Goal: Information Seeking & Learning: Check status

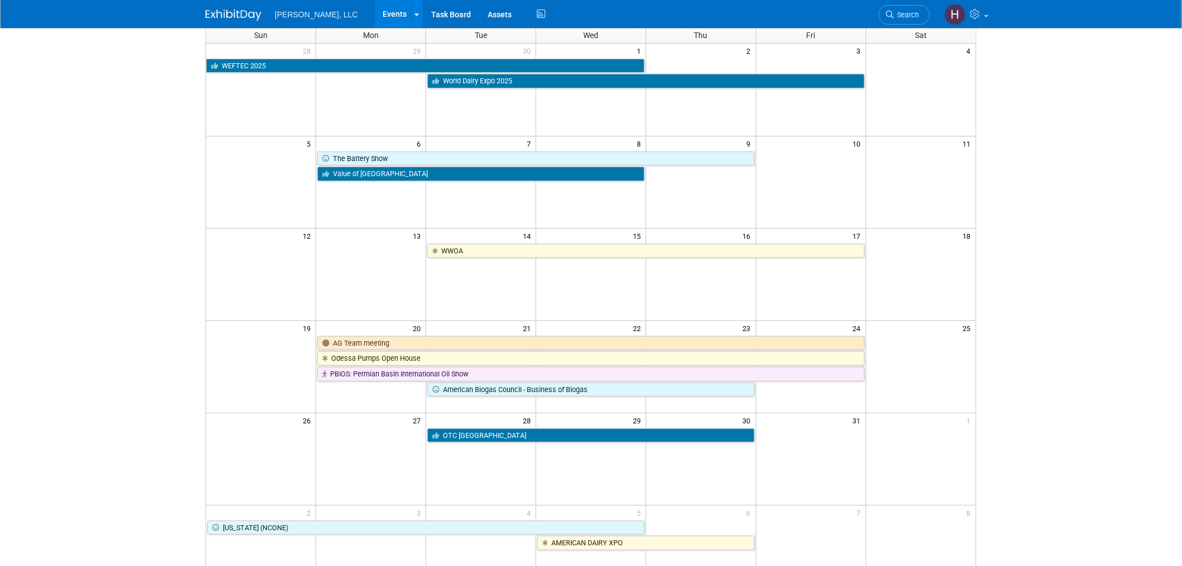
scroll to position [62, 0]
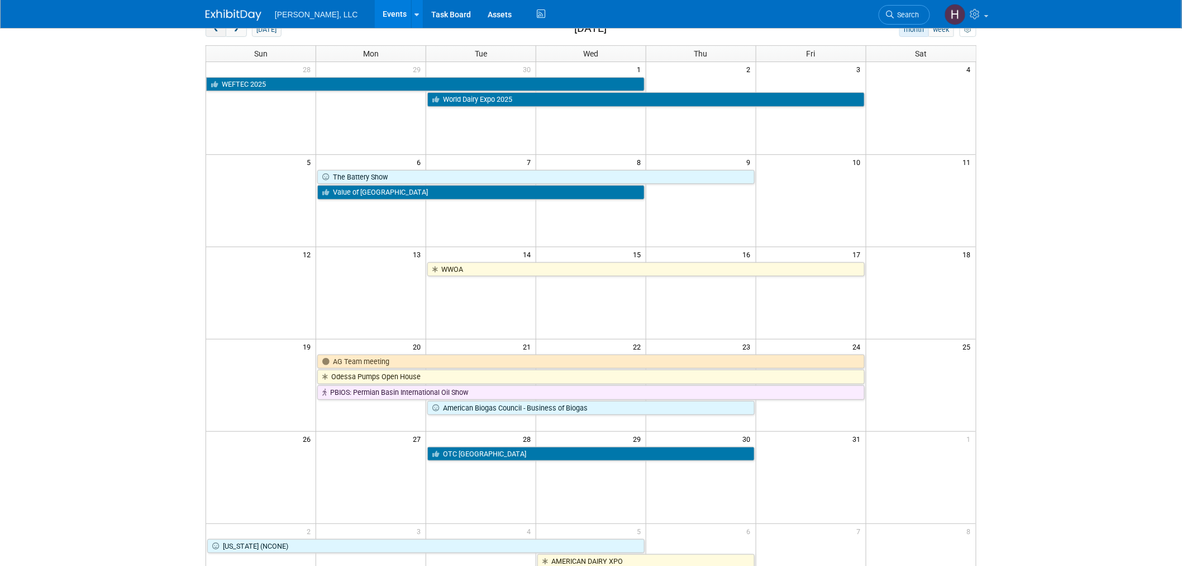
click at [220, 35] on button "prev" at bounding box center [216, 29] width 21 height 15
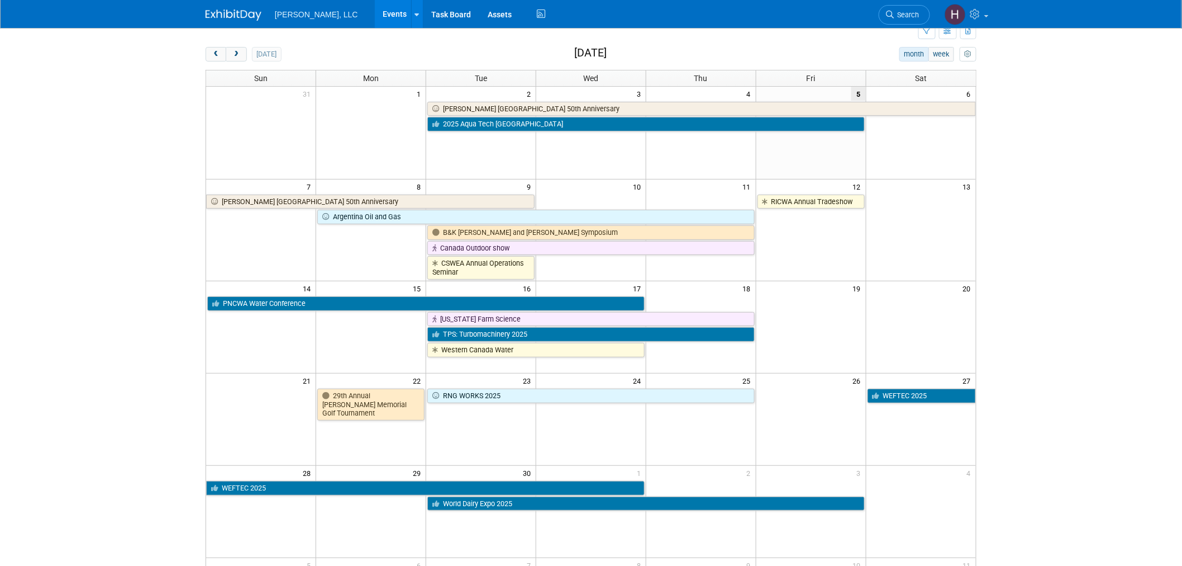
scroll to position [0, 0]
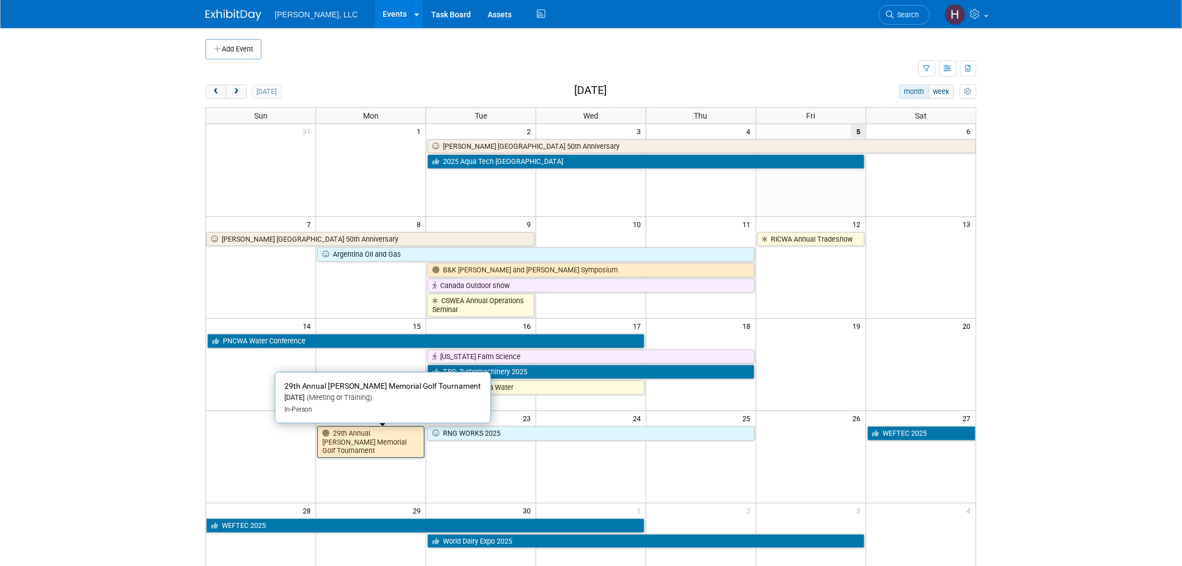
click at [388, 428] on link "29th Annual [PERSON_NAME] Memorial Golf Tournament" at bounding box center [370, 442] width 107 height 32
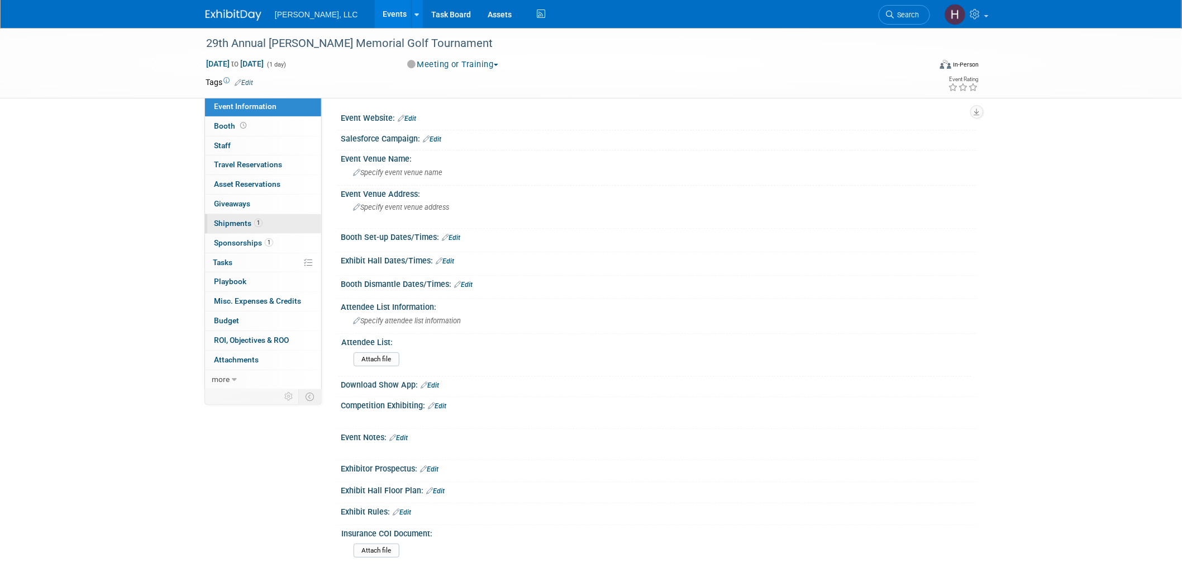
click at [275, 224] on link "1 Shipments 1" at bounding box center [263, 223] width 116 height 19
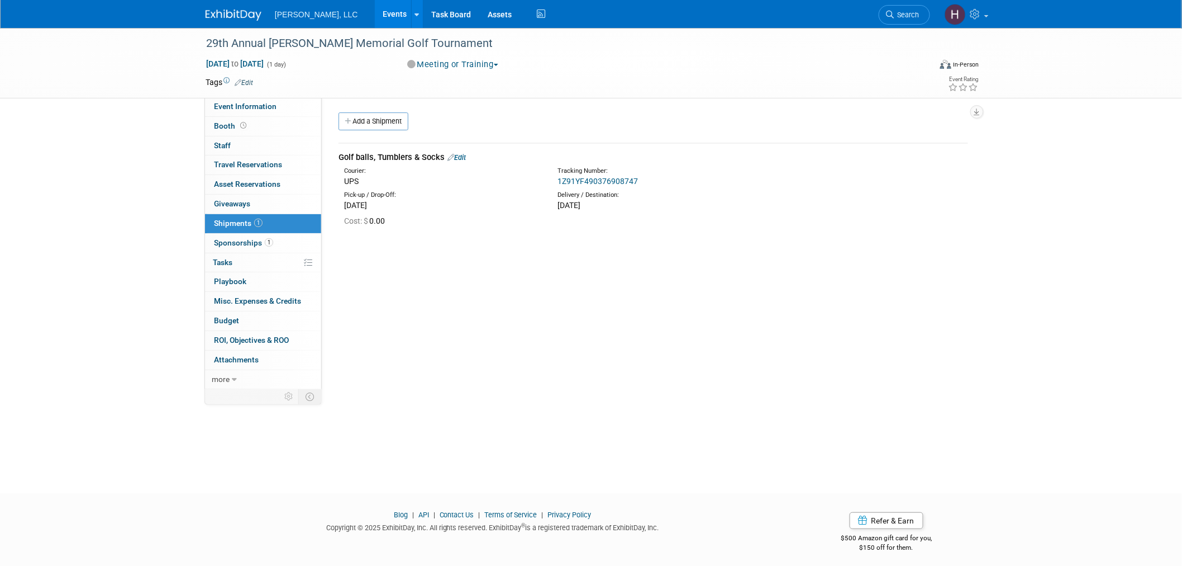
click at [595, 182] on link "1Z91YF490376908747" at bounding box center [598, 181] width 80 height 9
click at [375, 15] on link "Events" at bounding box center [395, 14] width 41 height 28
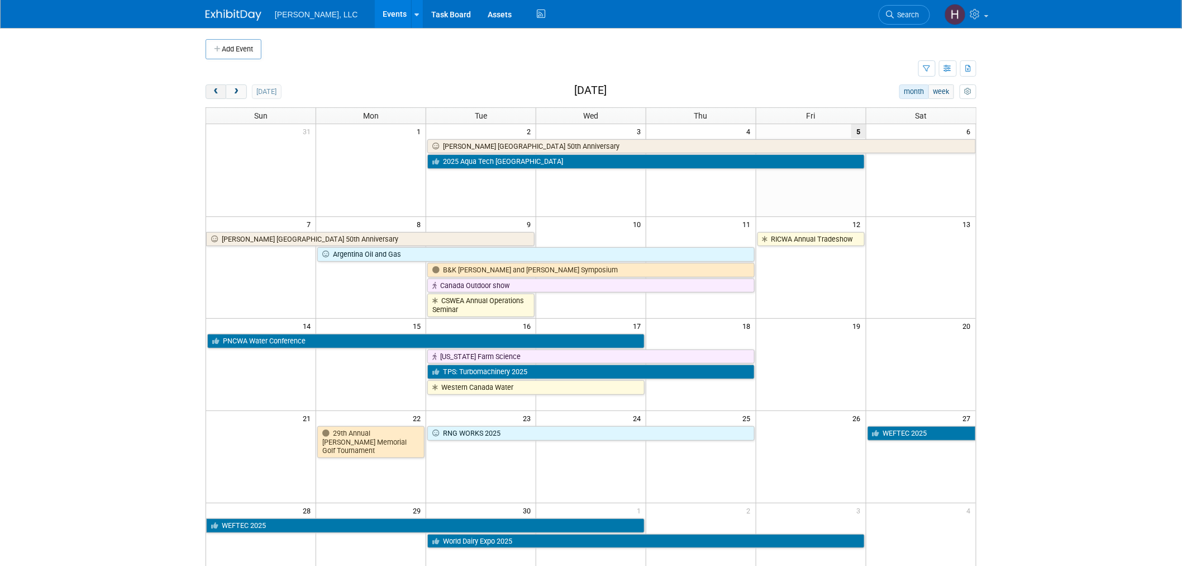
click at [210, 91] on button "prev" at bounding box center [216, 91] width 21 height 15
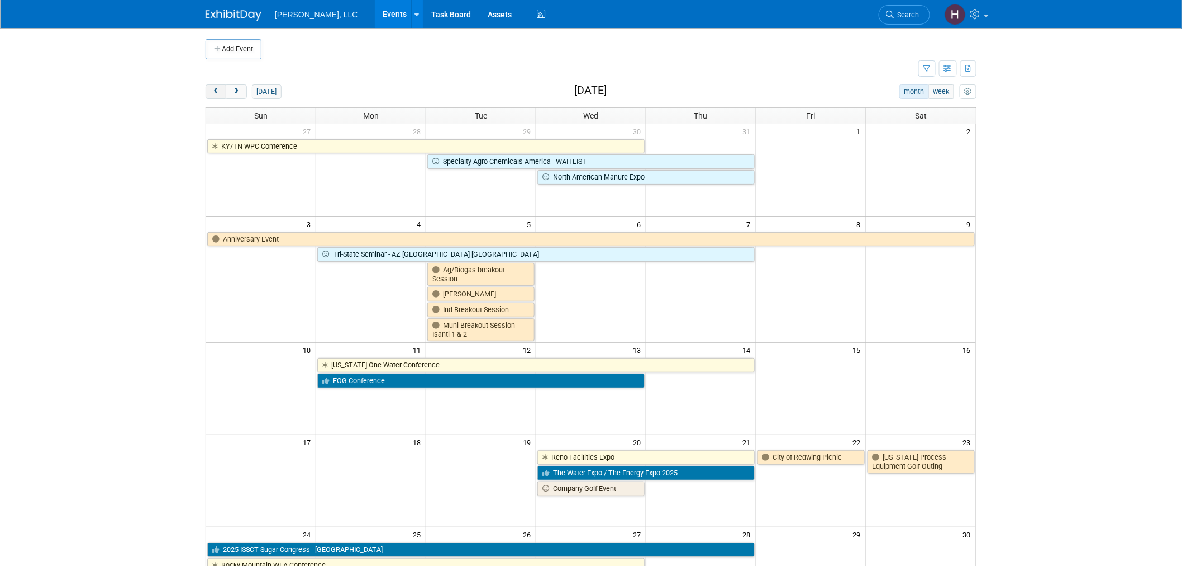
click at [210, 91] on button "prev" at bounding box center [216, 91] width 21 height 15
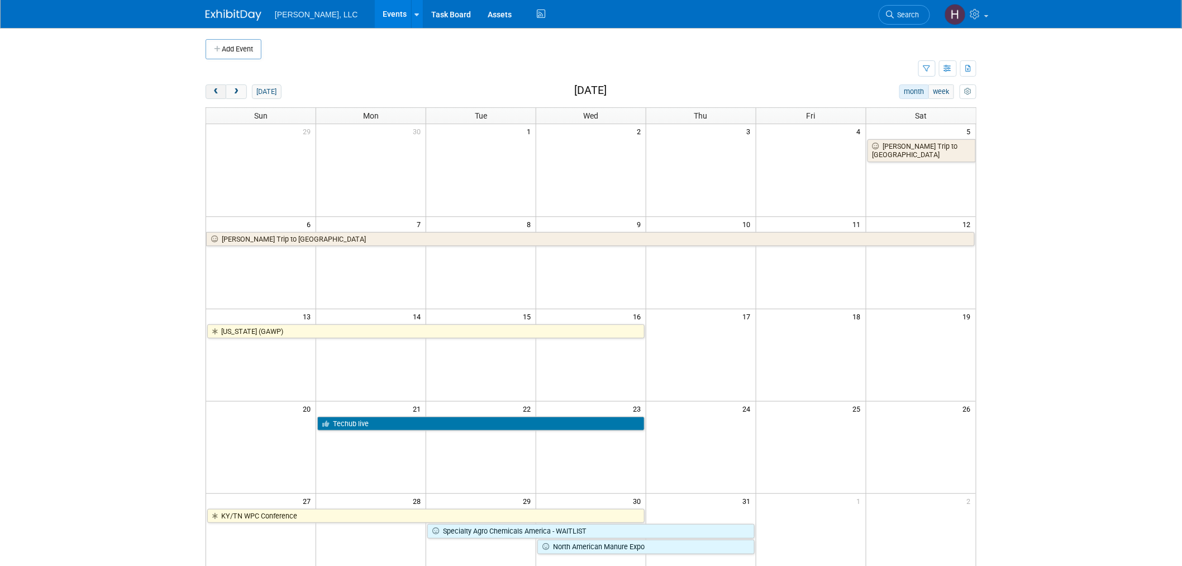
click at [210, 91] on button "prev" at bounding box center [216, 91] width 21 height 15
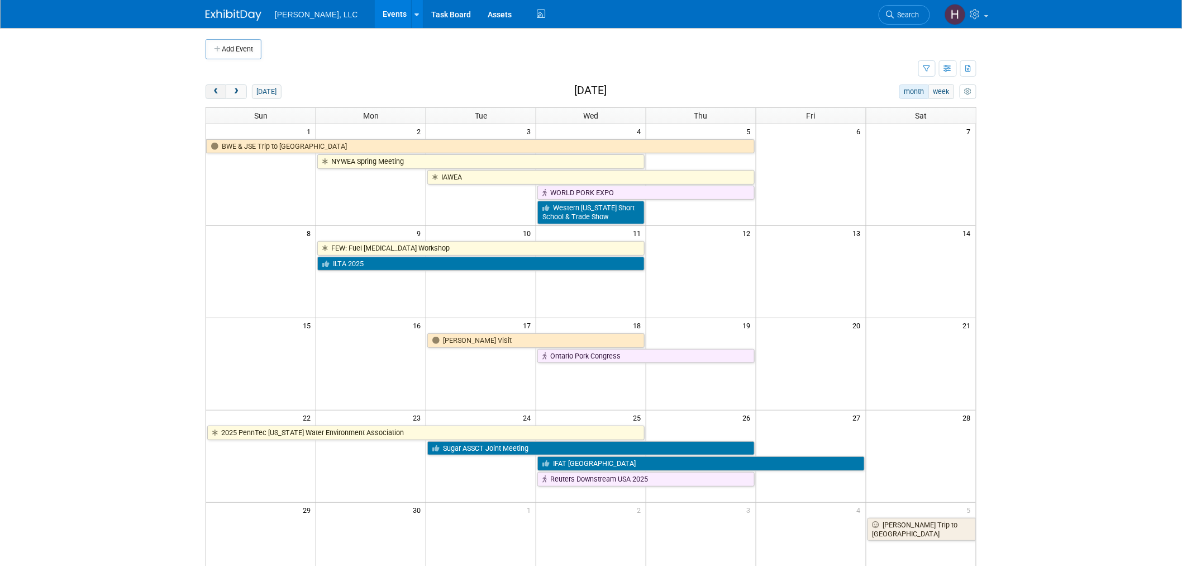
click at [210, 91] on button "prev" at bounding box center [216, 91] width 21 height 15
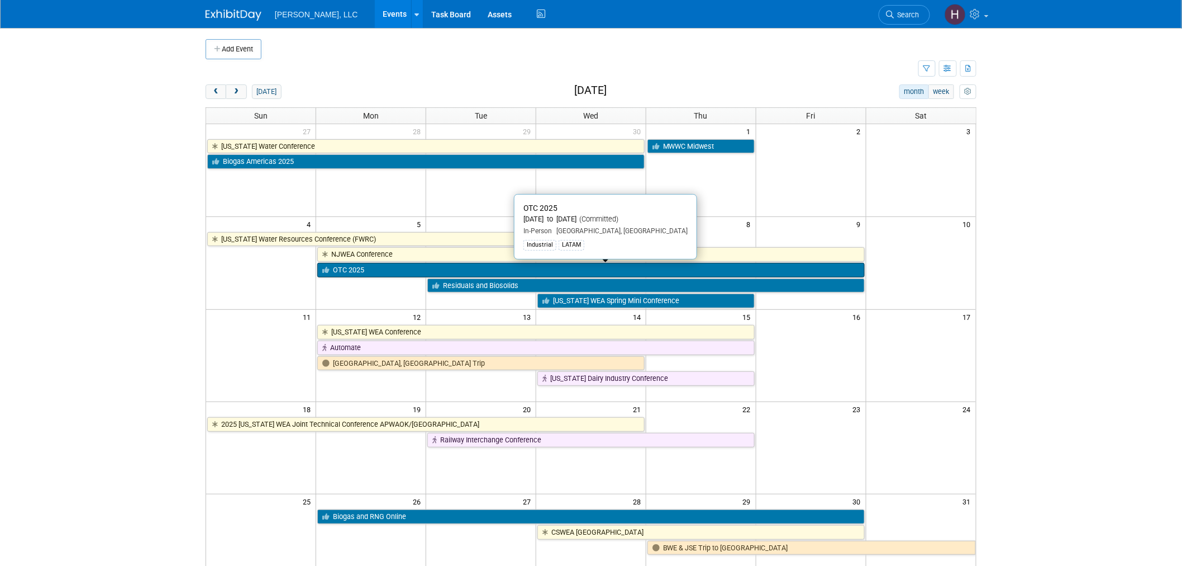
click at [373, 273] on link "OTC 2025" at bounding box center [590, 270] width 547 height 15
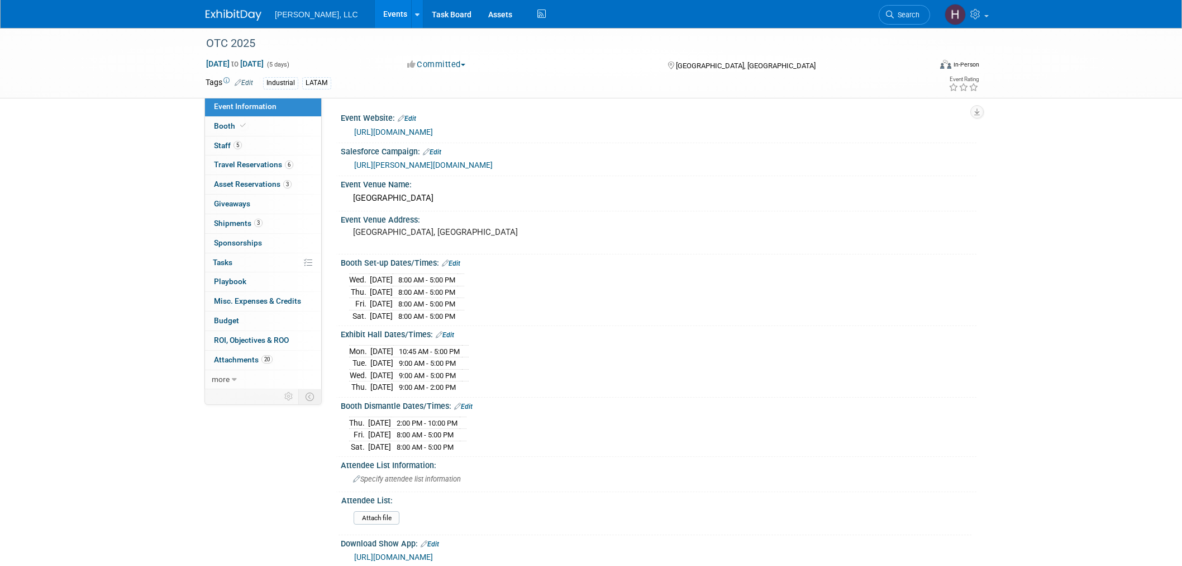
select select "Industrial"
click at [249, 145] on link "5 Staff 5" at bounding box center [263, 145] width 116 height 19
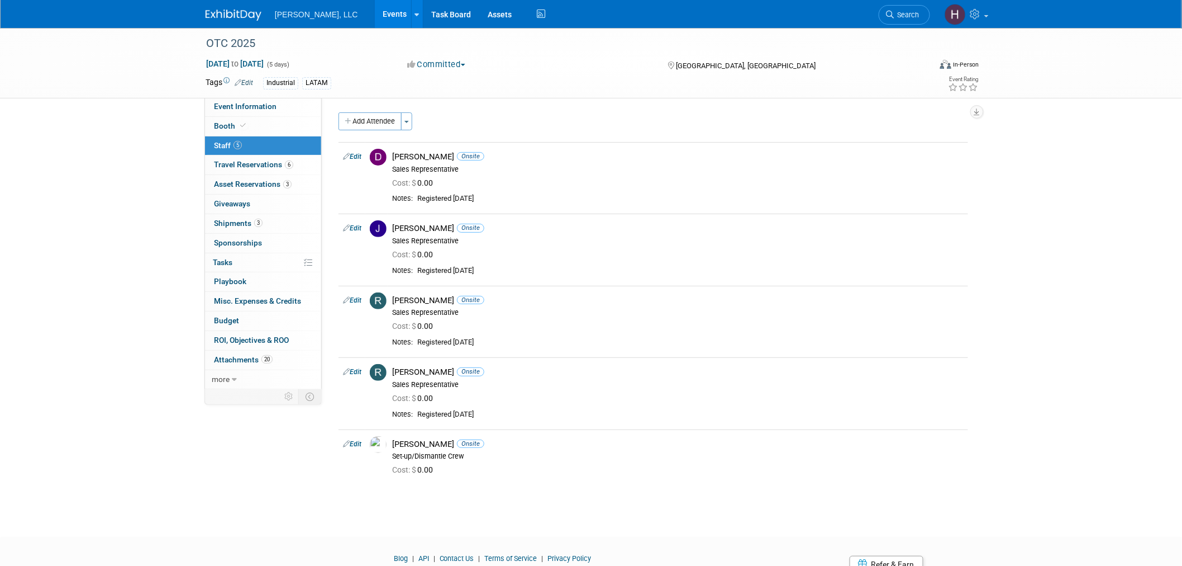
click at [375, 18] on link "Events" at bounding box center [395, 14] width 41 height 28
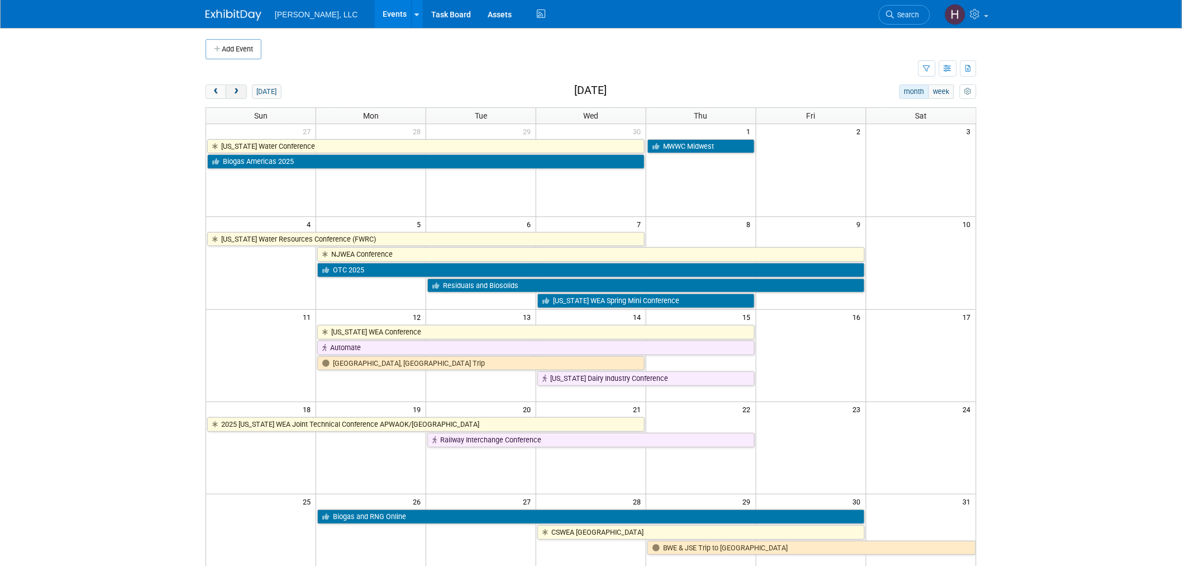
click at [236, 88] on span "next" at bounding box center [236, 91] width 8 height 7
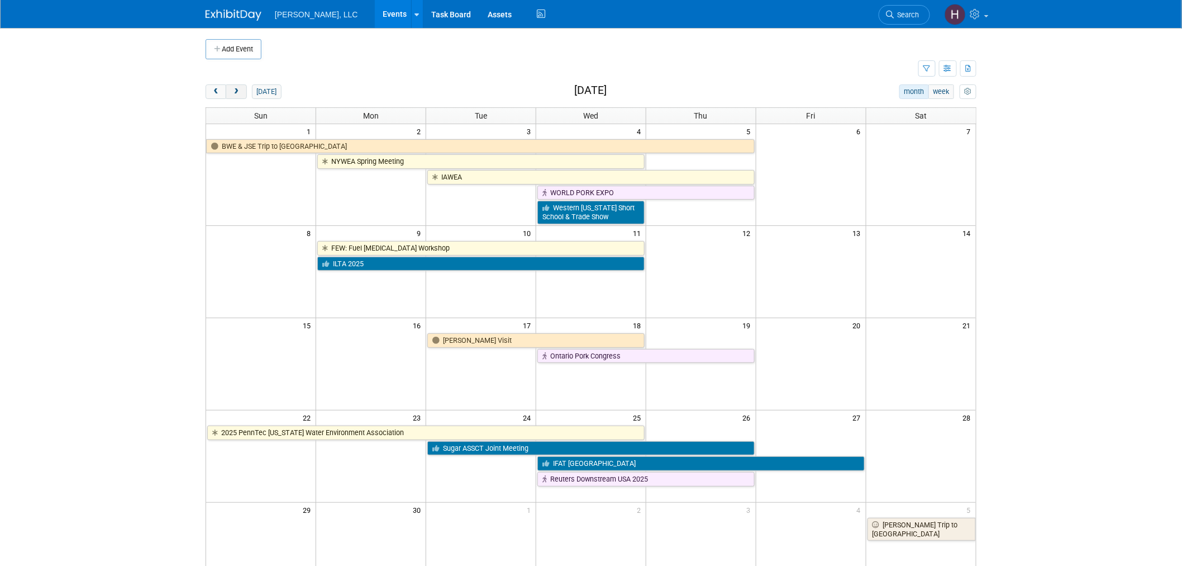
click at [236, 88] on span "next" at bounding box center [236, 91] width 8 height 7
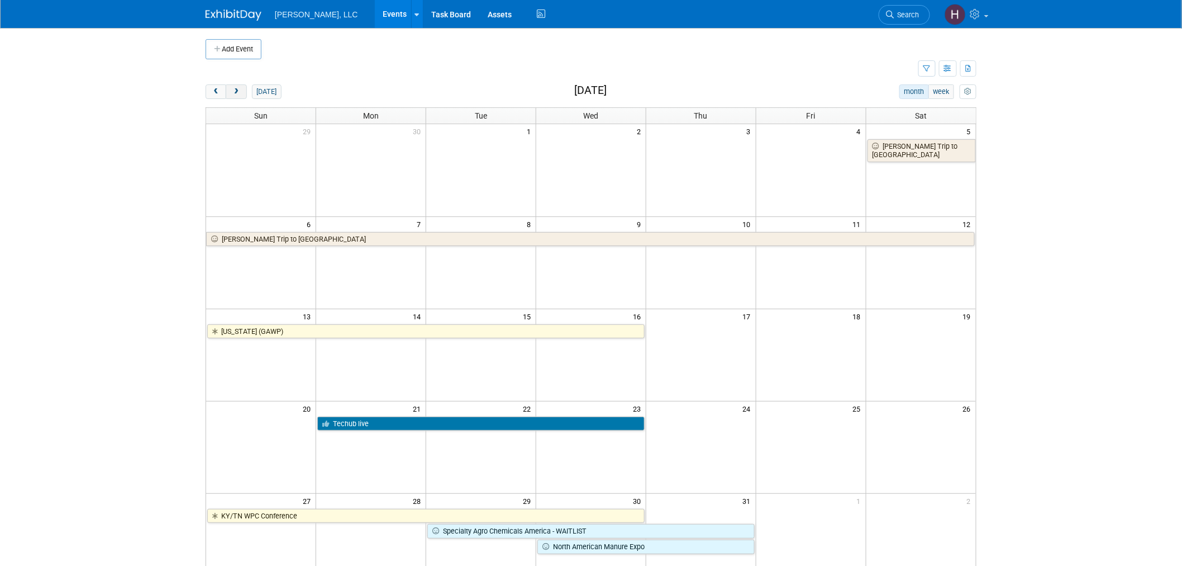
click at [234, 98] on button "next" at bounding box center [236, 91] width 21 height 15
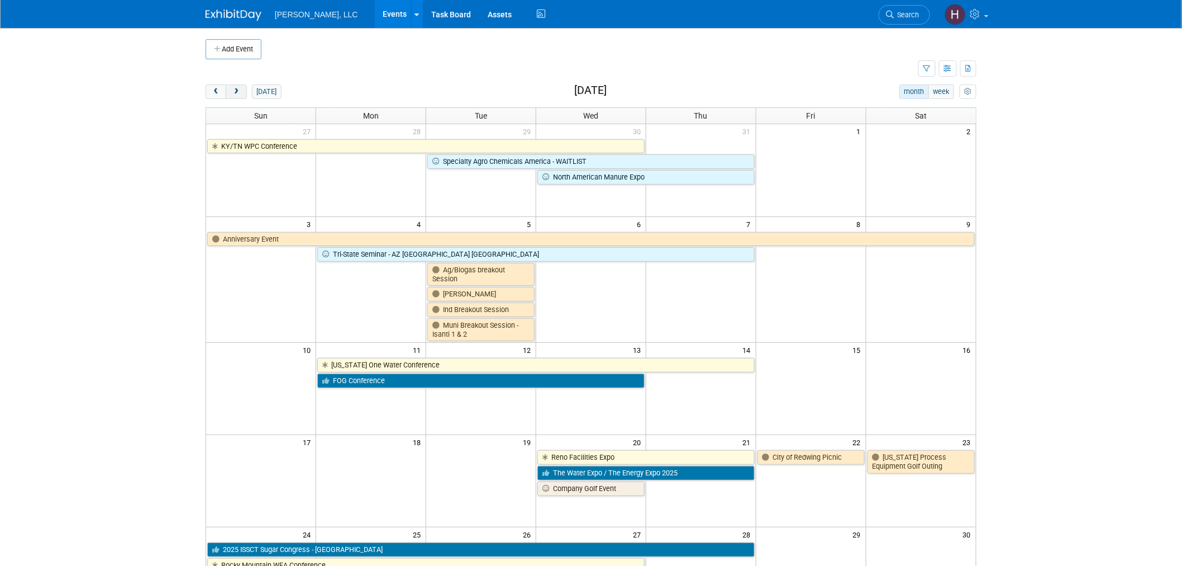
click at [234, 98] on button "next" at bounding box center [236, 91] width 21 height 15
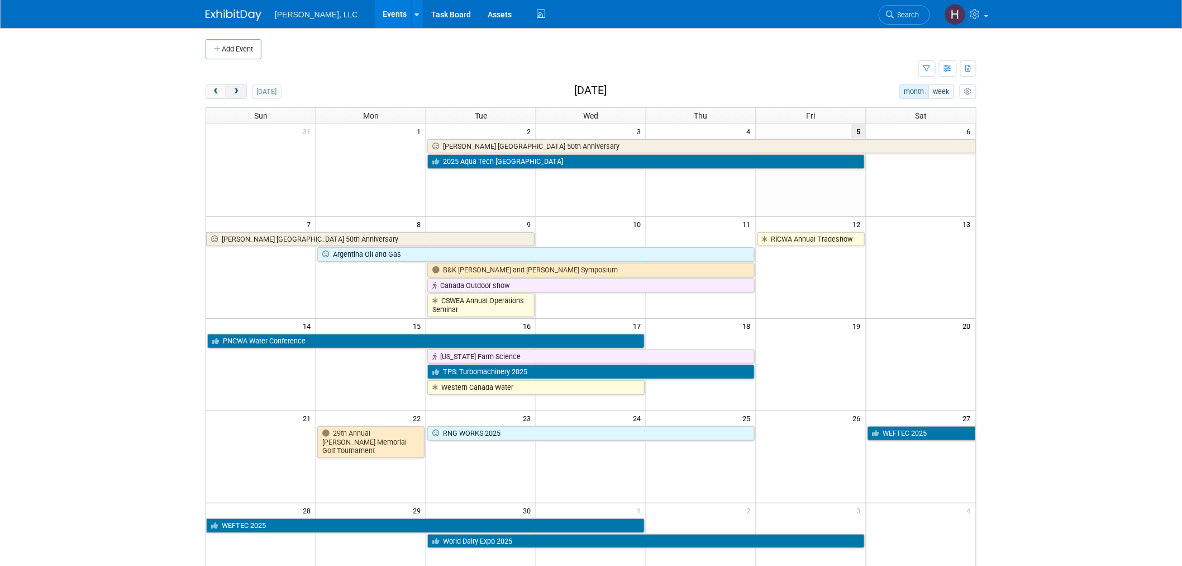
click at [236, 87] on button "next" at bounding box center [236, 91] width 21 height 15
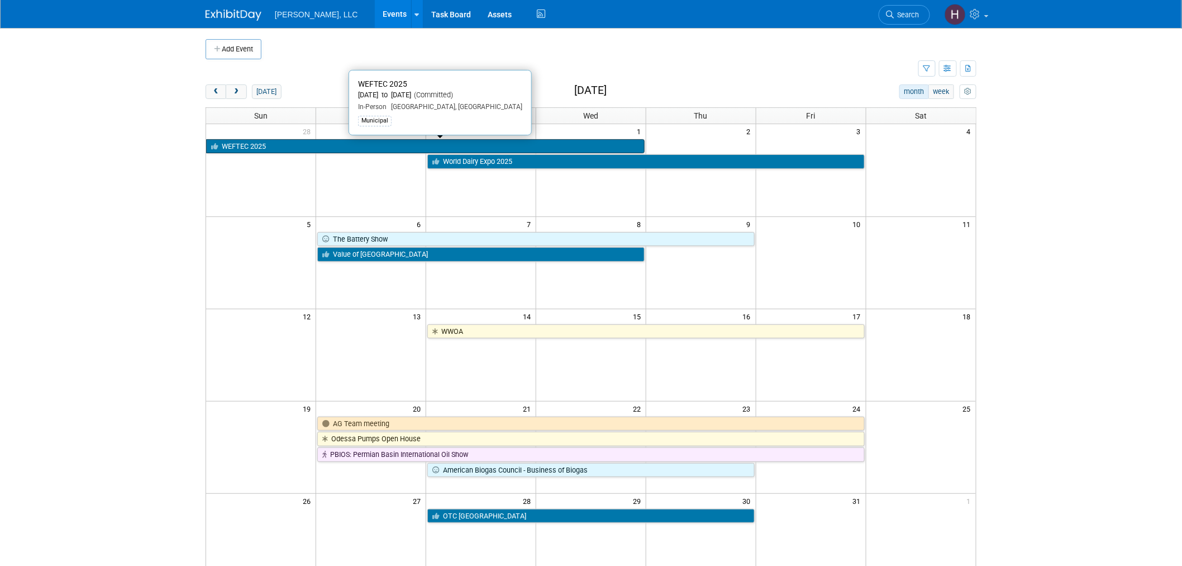
click at [348, 148] on link "WEFTEC 2025" at bounding box center [425, 146] width 439 height 15
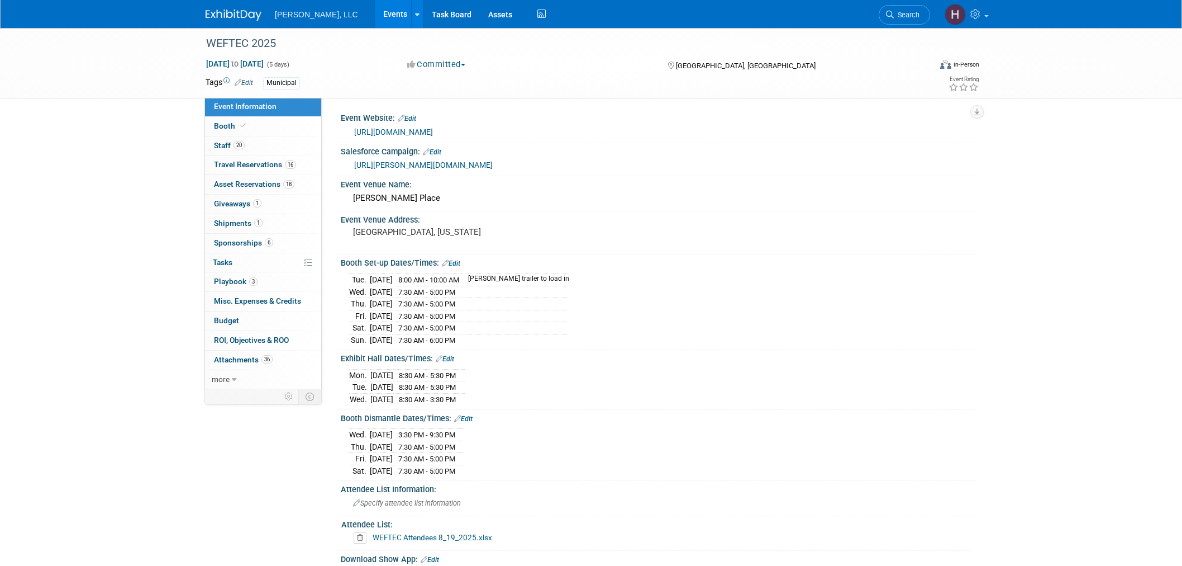
select select "Municipal"
click at [232, 168] on span "Travel Reservations 16" at bounding box center [255, 164] width 82 height 9
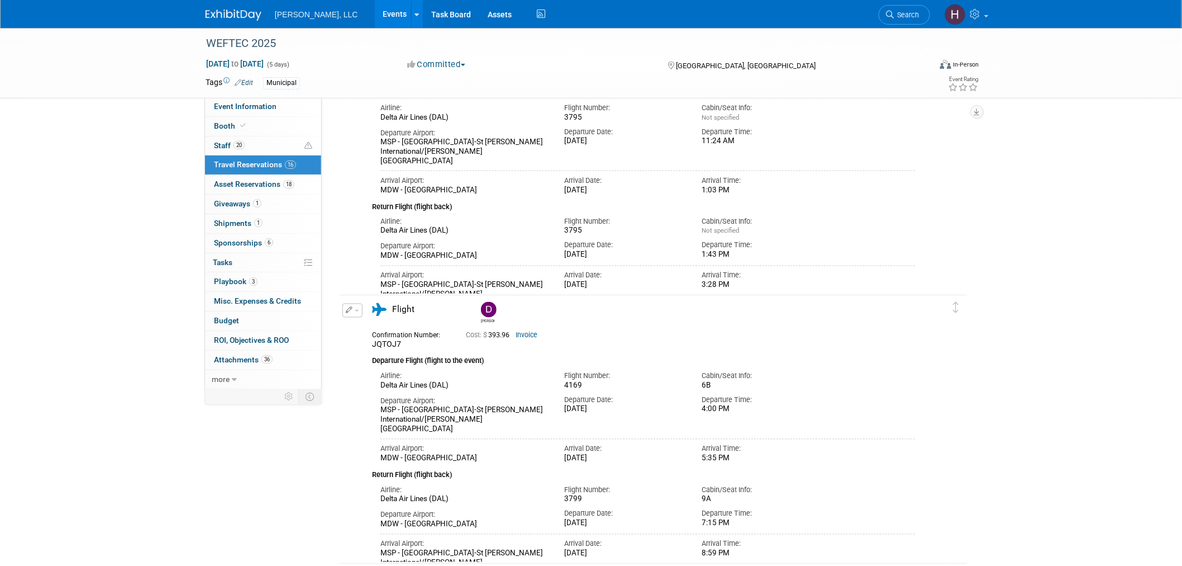
scroll to position [683, 0]
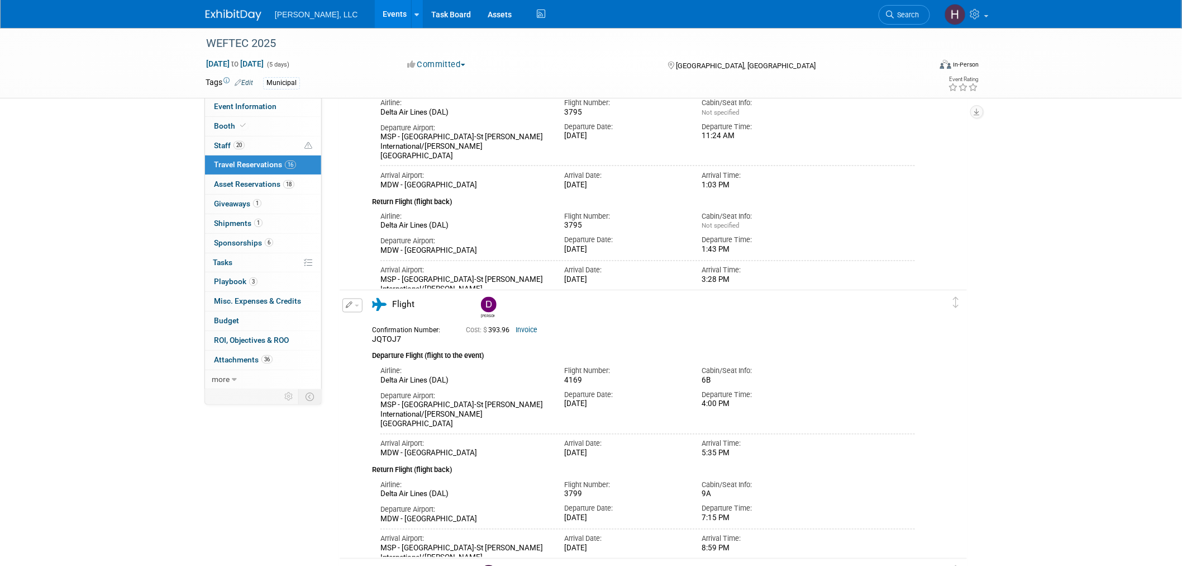
click at [531, 330] on link "Invoice" at bounding box center [527, 330] width 22 height 8
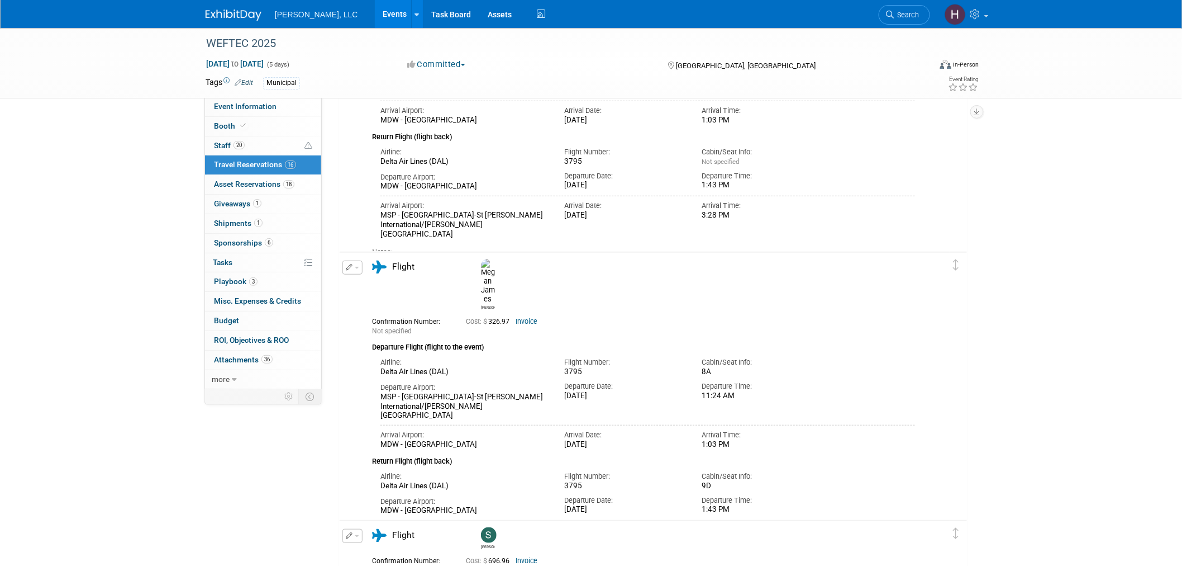
scroll to position [124, 0]
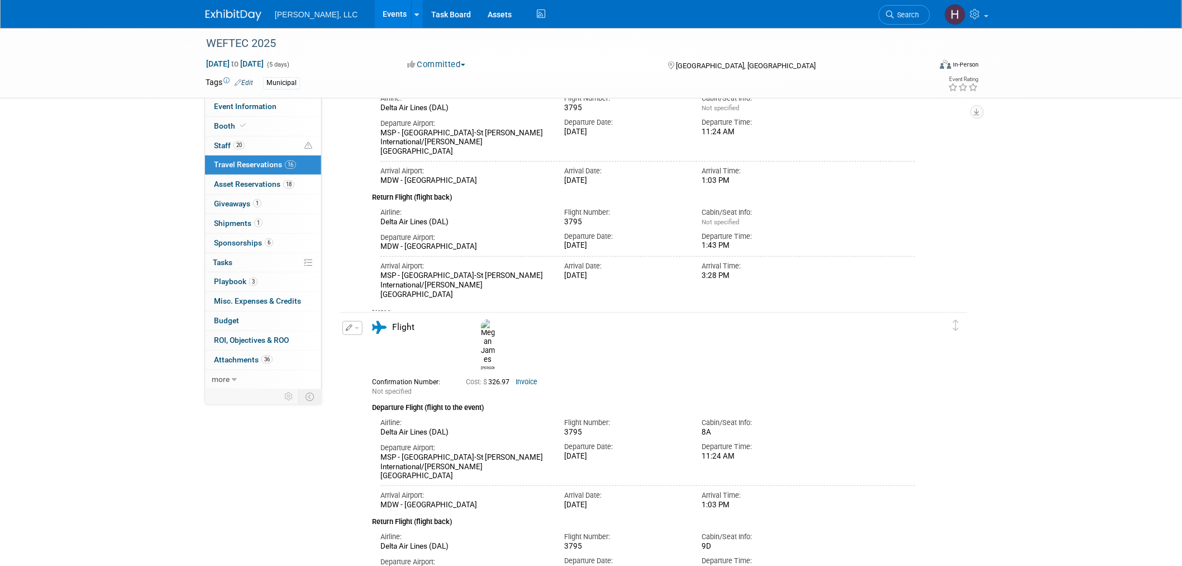
click at [534, 378] on link "Invoice" at bounding box center [527, 382] width 22 height 8
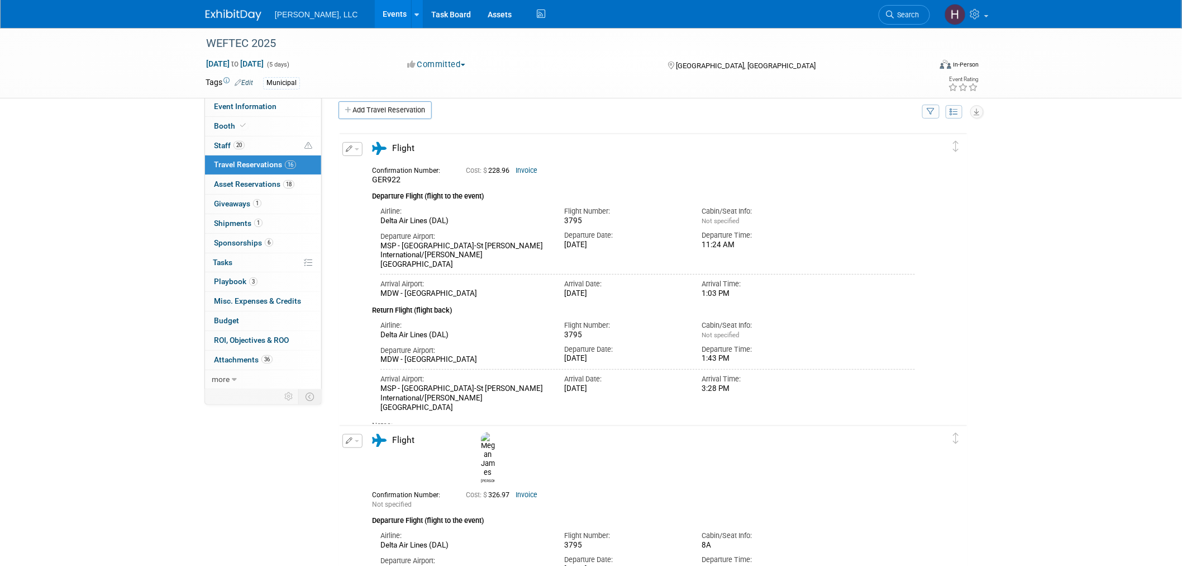
scroll to position [0, 0]
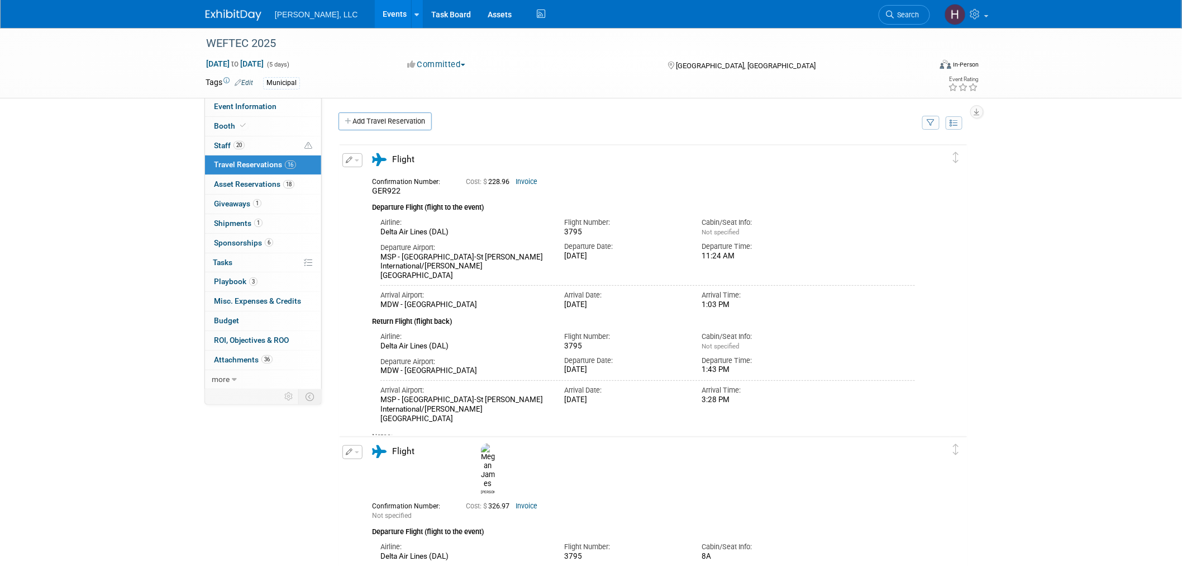
click at [524, 182] on link "Invoice" at bounding box center [527, 182] width 22 height 8
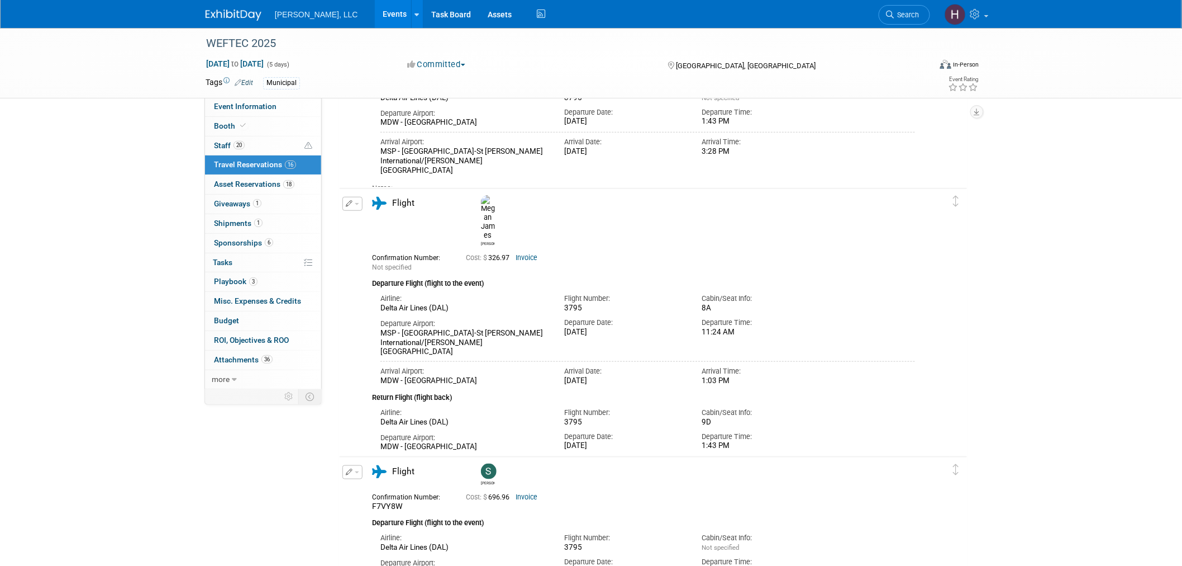
scroll to position [496, 0]
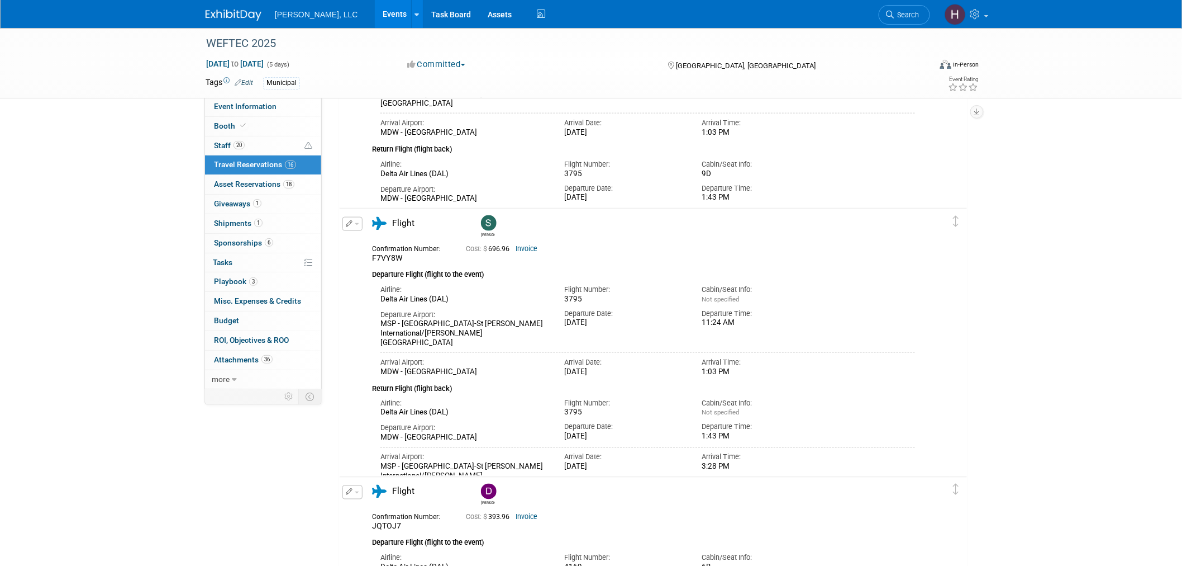
click at [528, 245] on link "Invoice" at bounding box center [527, 249] width 22 height 8
